Goal: Find contact information: Find contact information

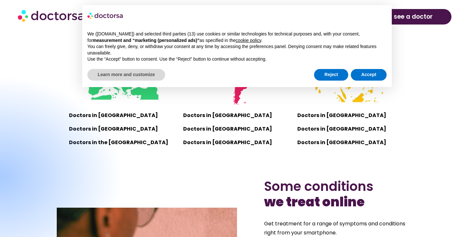
scroll to position [468, 0]
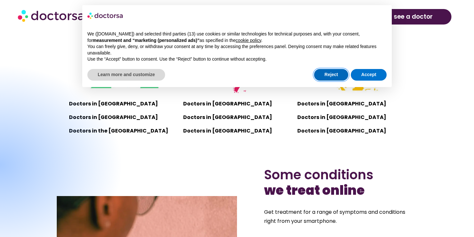
click at [336, 76] on button "Reject" at bounding box center [331, 75] width 34 height 12
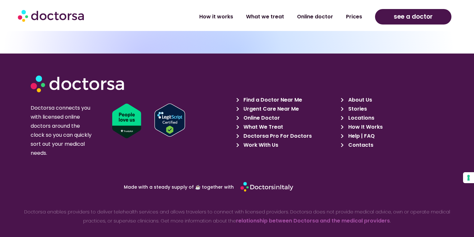
scroll to position [2226, 0]
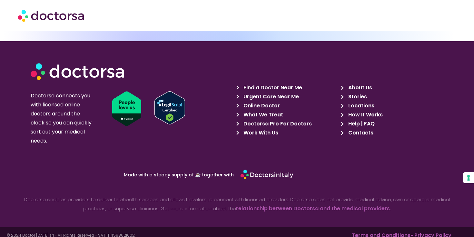
click at [360, 83] on span "About Us" at bounding box center [358, 87] width 25 height 9
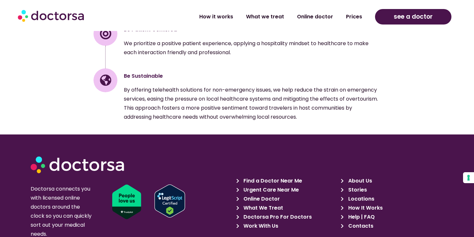
scroll to position [1076, 0]
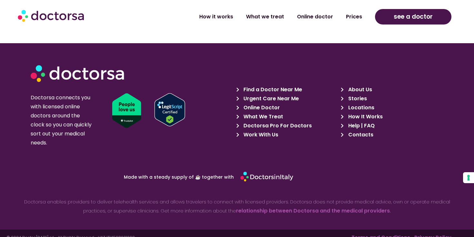
click at [359, 130] on span "Contacts" at bounding box center [359, 134] width 27 height 9
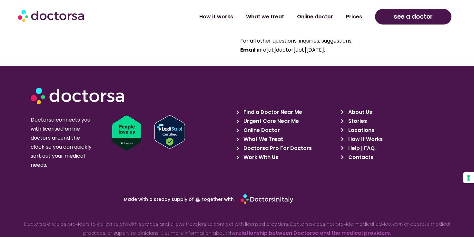
scroll to position [586, 0]
